Goal: Transaction & Acquisition: Book appointment/travel/reservation

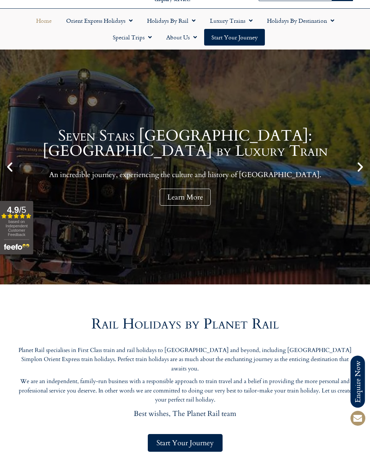
click at [179, 23] on link "Holidays by Rail" at bounding box center [171, 20] width 63 height 17
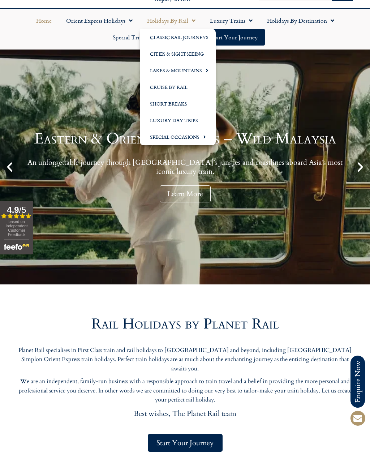
click at [191, 55] on link "Cities & Sightseeing" at bounding box center [178, 54] width 76 height 17
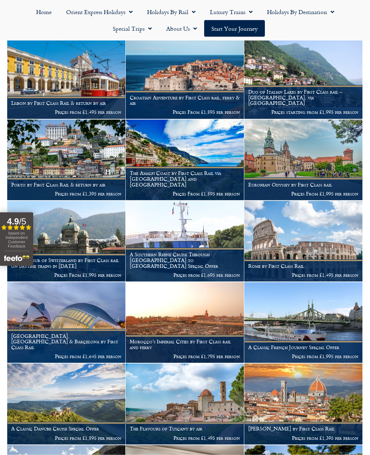
scroll to position [345, 0]
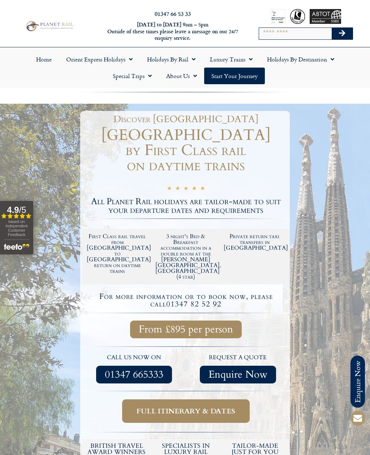
click at [322, 59] on link "Holidays by Destination" at bounding box center [301, 59] width 82 height 17
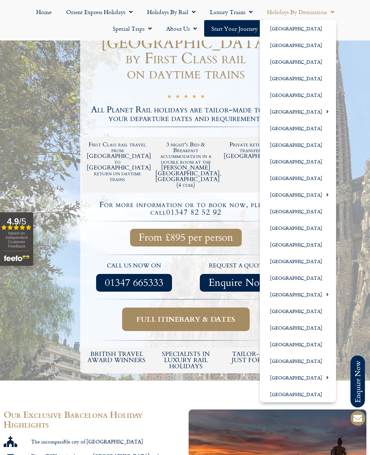
scroll to position [92, 0]
click at [300, 231] on link "[GEOGRAPHIC_DATA]" at bounding box center [298, 228] width 76 height 17
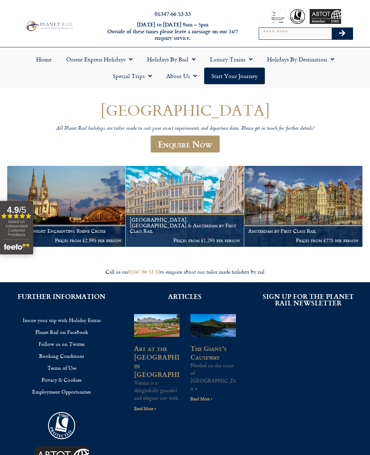
click at [50, 269] on div "Call us on 01347 66 53 33 to enquire about our tailor made holidays by rail" at bounding box center [185, 272] width 363 height 7
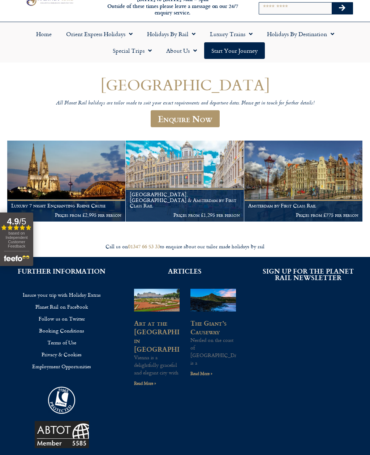
click at [328, 176] on img at bounding box center [303, 181] width 118 height 81
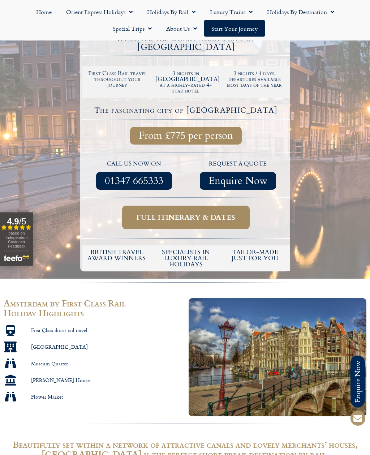
scroll to position [135, 0]
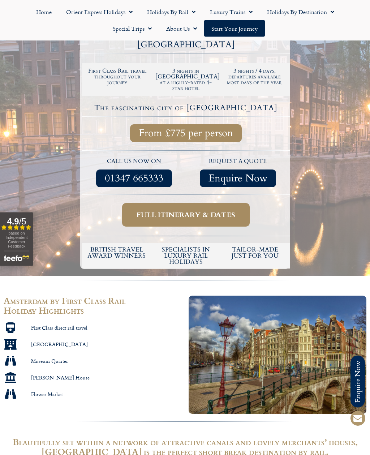
click at [191, 211] on span "Full itinerary & dates" at bounding box center [186, 215] width 99 height 9
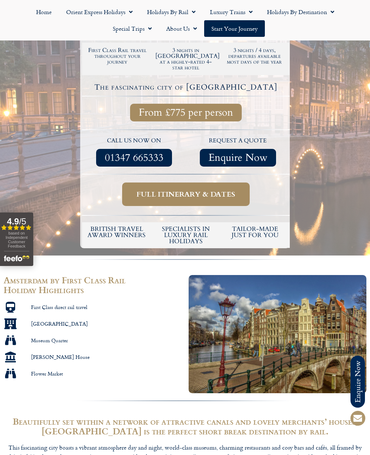
scroll to position [158, 0]
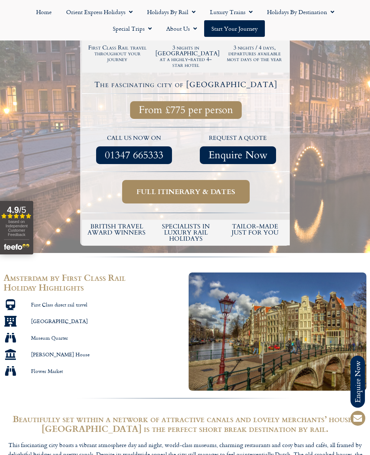
click at [185, 187] on span "Full itinerary & dates" at bounding box center [186, 191] width 99 height 9
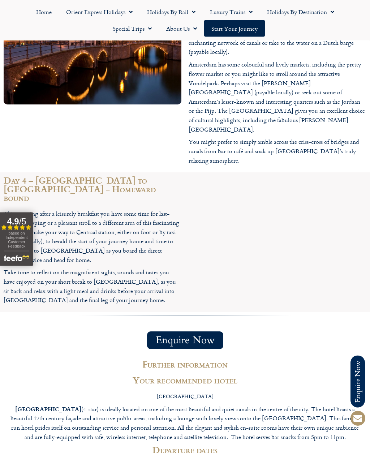
scroll to position [879, 0]
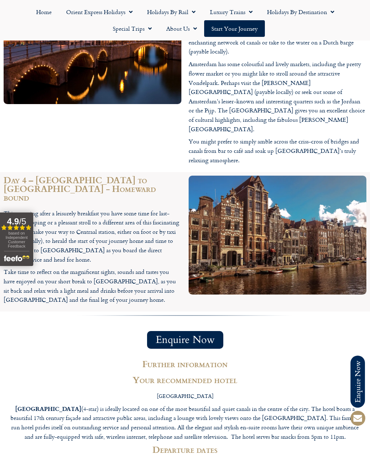
click at [36, 405] on strong "[GEOGRAPHIC_DATA]" at bounding box center [48, 409] width 66 height 8
click at [41, 404] on p "Hotel Estheréa (4-star) is ideally located on one of the most beautiful and qui…" at bounding box center [185, 422] width 356 height 37
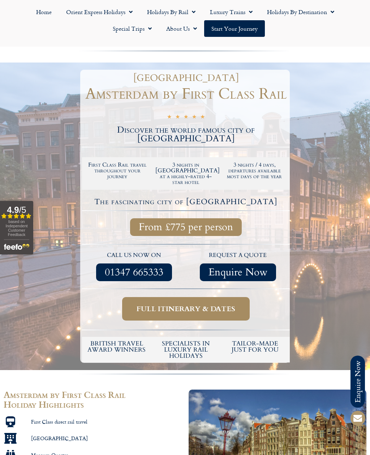
scroll to position [0, 0]
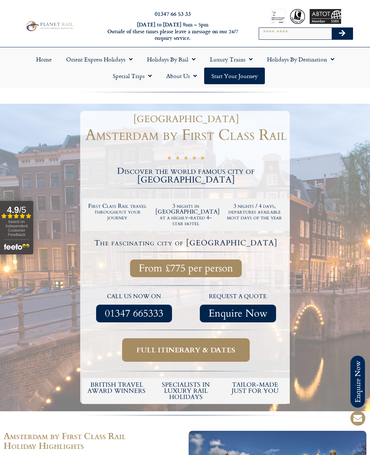
click at [312, 59] on link "Holidays by Destination" at bounding box center [301, 59] width 82 height 17
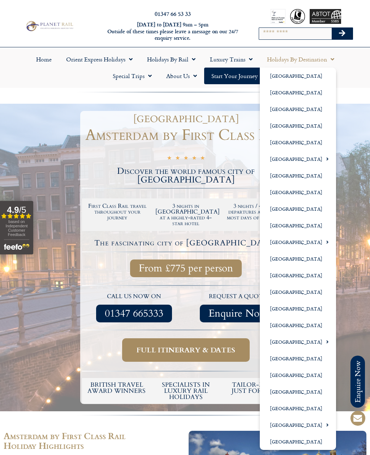
click at [287, 159] on link "[GEOGRAPHIC_DATA]" at bounding box center [298, 159] width 76 height 17
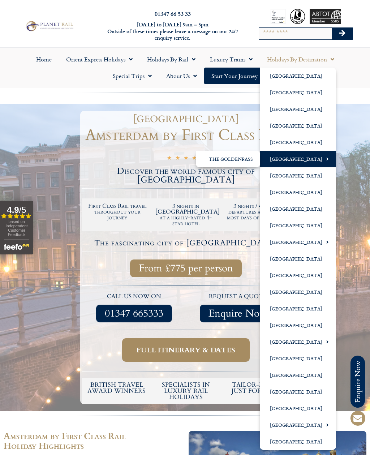
click at [302, 157] on link "[GEOGRAPHIC_DATA]" at bounding box center [298, 159] width 76 height 17
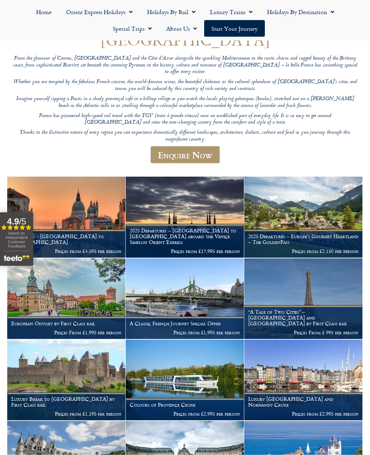
scroll to position [70, 0]
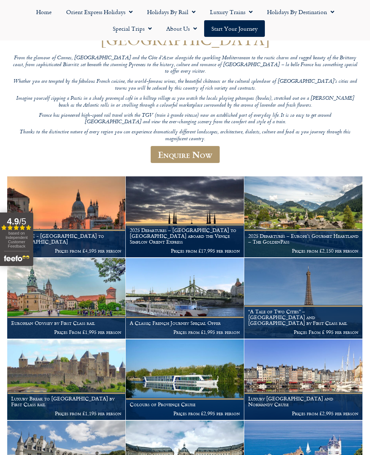
click at [178, 329] on p "Prices from £1,995 per person" at bounding box center [185, 332] width 110 height 6
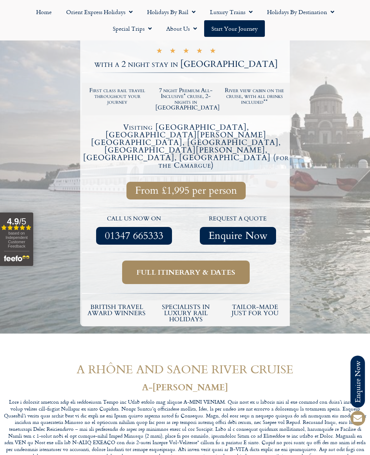
click at [193, 268] on span "Full itinerary & dates" at bounding box center [186, 272] width 99 height 9
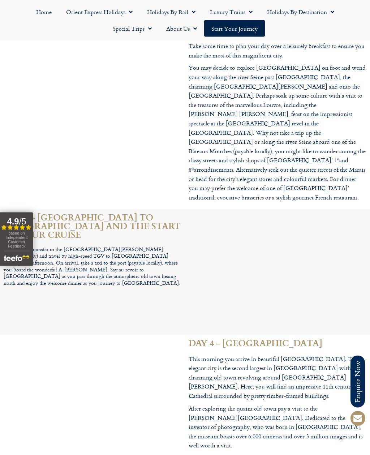
scroll to position [1441, 0]
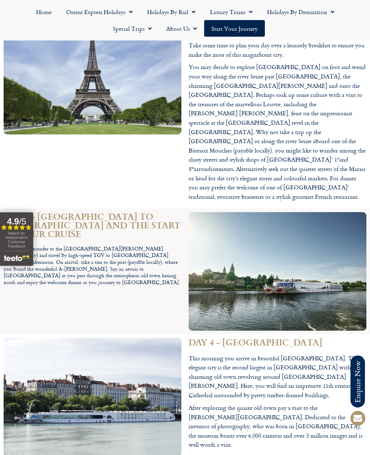
click at [99, 246] on div "Today you transfer to the Gare de Lyon (payable locally) and travel by high-spe…" at bounding box center [93, 266] width 178 height 40
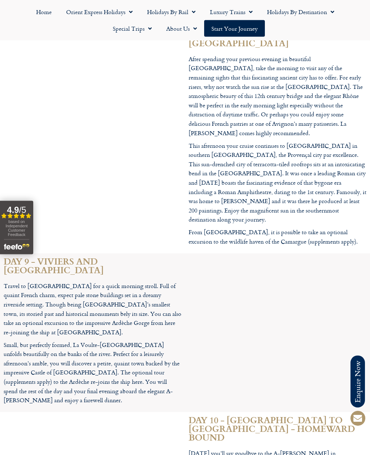
scroll to position [2481, 0]
